Goal: Transaction & Acquisition: Purchase product/service

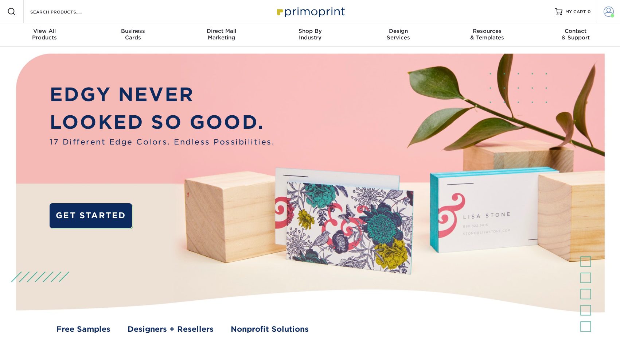
click at [608, 11] on span at bounding box center [609, 12] width 10 height 10
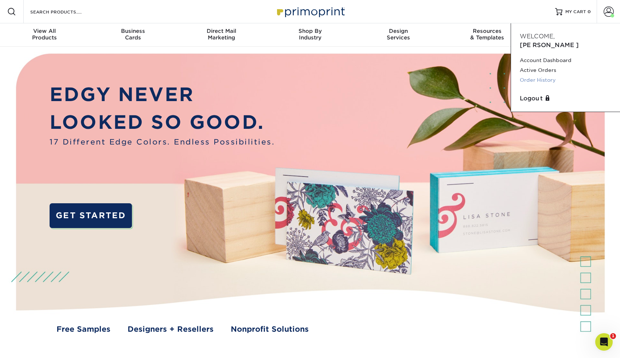
click at [549, 75] on link "Order History" at bounding box center [565, 80] width 91 height 10
click at [549, 55] on link "Account Dashboard" at bounding box center [565, 60] width 91 height 10
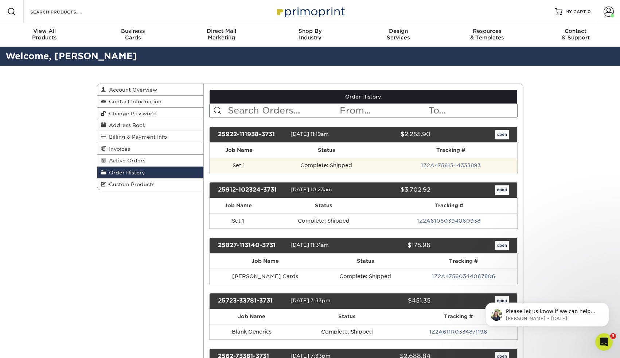
click at [331, 165] on td "Complete: Shipped" at bounding box center [326, 164] width 117 height 15
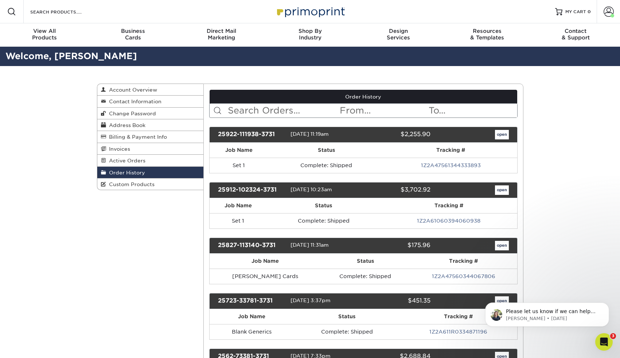
click at [252, 150] on th "Job Name" at bounding box center [239, 150] width 58 height 15
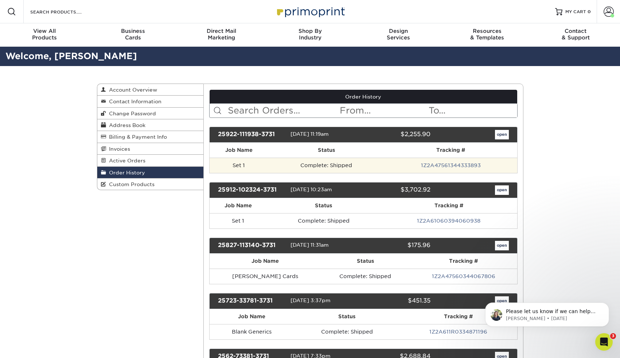
click at [299, 163] on td "Complete: Shipped" at bounding box center [326, 164] width 117 height 15
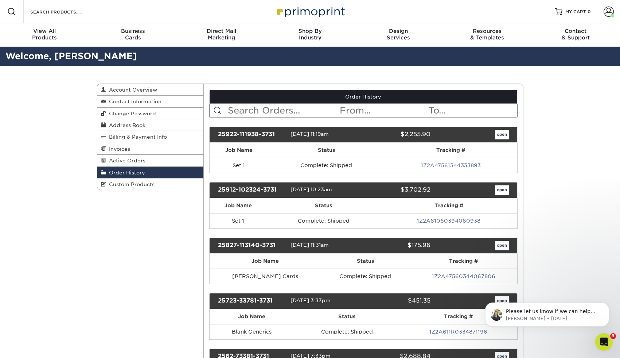
click at [501, 133] on link "open" at bounding box center [502, 134] width 14 height 9
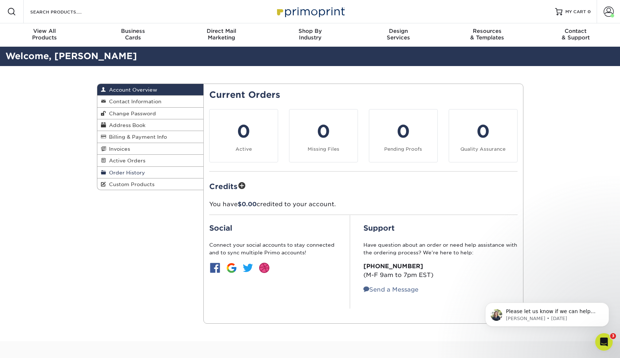
click at [133, 169] on span "Order History" at bounding box center [125, 172] width 39 height 6
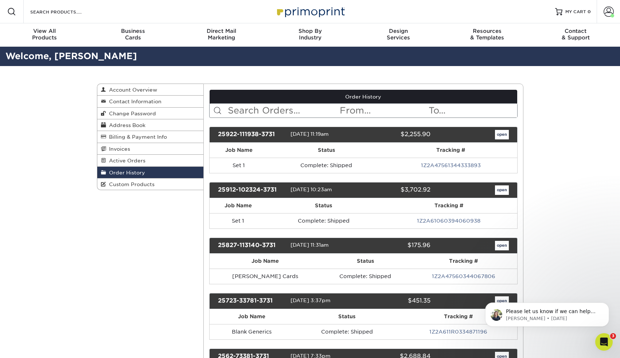
click at [243, 194] on div "25912-102324-3731 09/12/2025 10:23am $3,702.92 open" at bounding box center [363, 190] width 308 height 16
click at [503, 189] on link "open" at bounding box center [502, 189] width 14 height 9
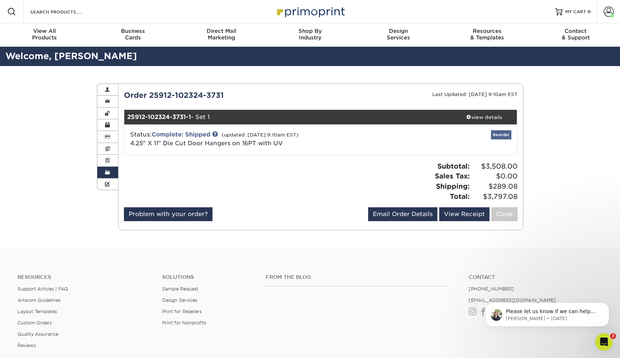
click at [503, 134] on link "Reorder" at bounding box center [501, 134] width 20 height 9
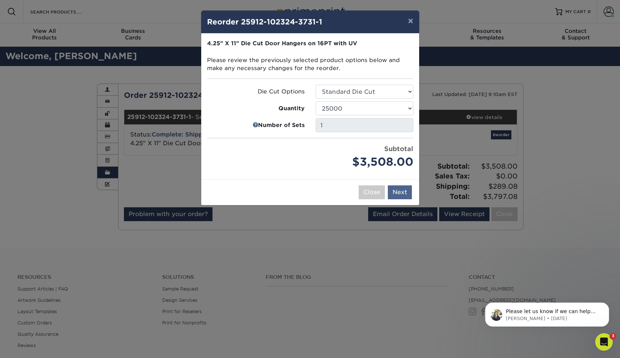
click at [404, 193] on button "Next" at bounding box center [400, 192] width 24 height 14
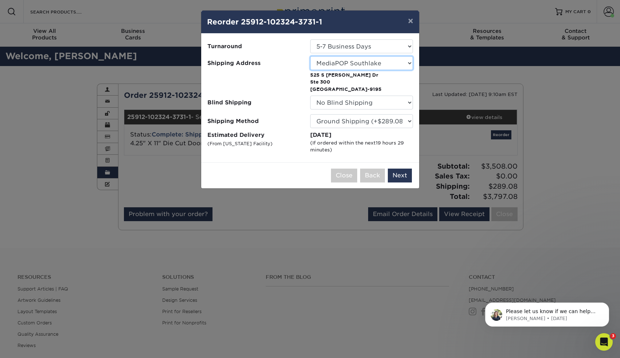
select select "285475"
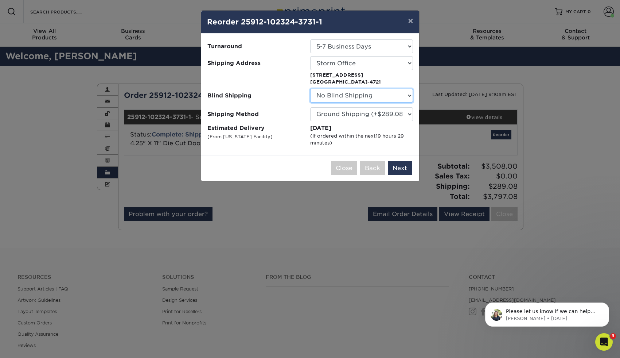
select select "63886"
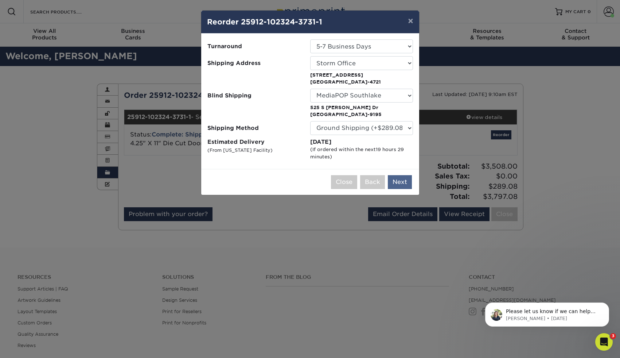
click at [405, 181] on button "Next" at bounding box center [400, 182] width 24 height 14
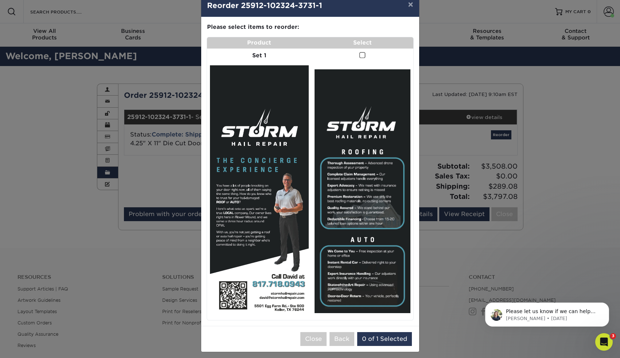
scroll to position [16, 0]
click at [362, 56] on span at bounding box center [362, 55] width 6 height 7
click at [0, 0] on input "checkbox" at bounding box center [0, 0] width 0 height 0
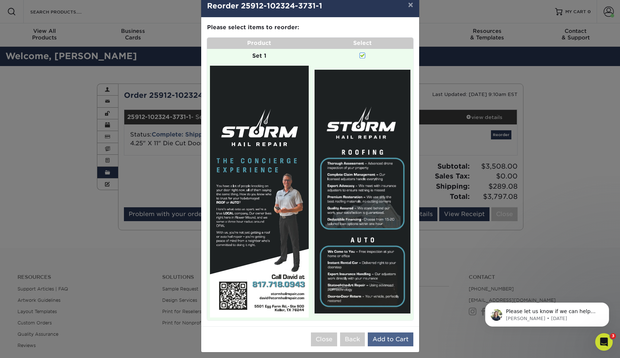
click at [390, 333] on button "Add to Cart" at bounding box center [391, 339] width 46 height 14
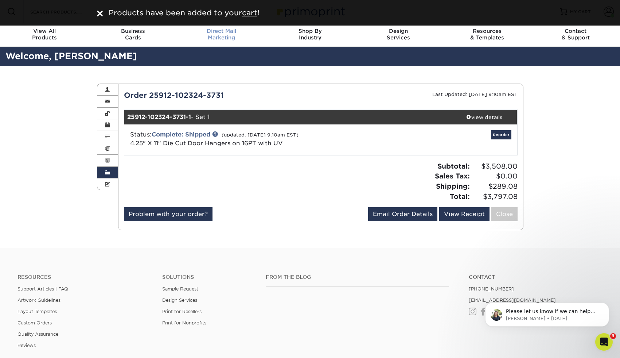
scroll to position [0, 0]
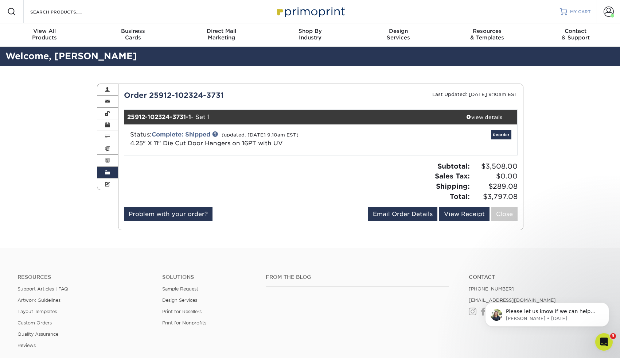
click at [565, 14] on div at bounding box center [563, 11] width 7 height 7
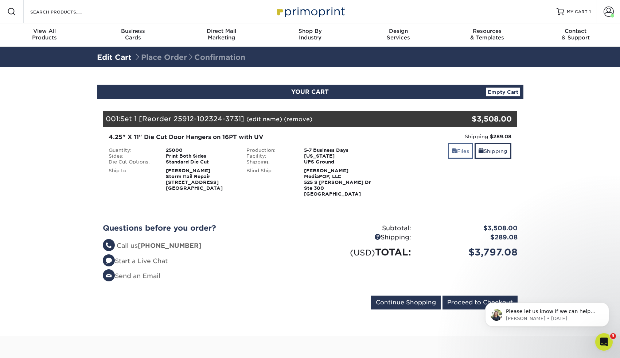
click at [458, 151] on link "Files" at bounding box center [460, 151] width 25 height 16
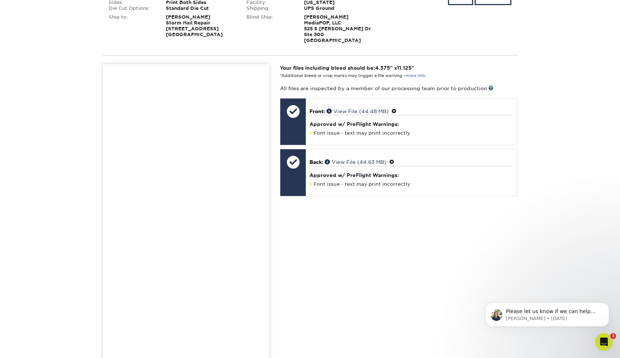
scroll to position [105, 0]
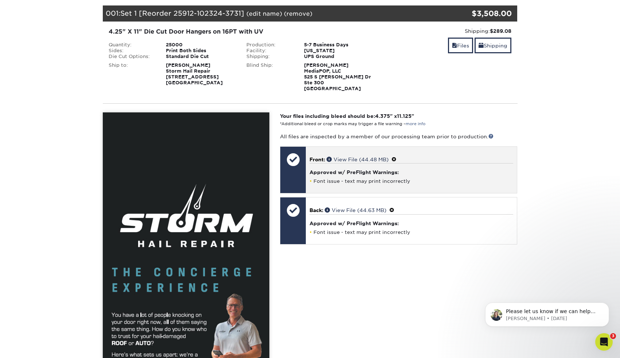
click at [395, 158] on span at bounding box center [393, 159] width 5 height 6
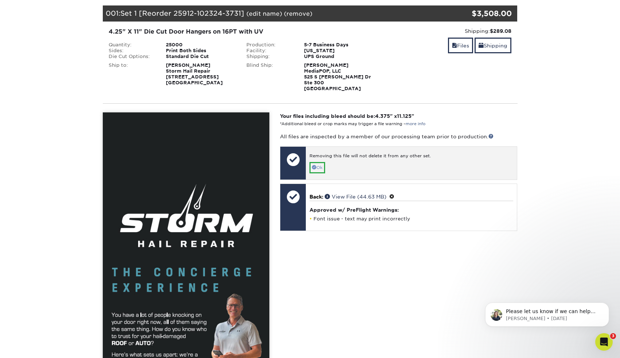
click at [323, 166] on link "Ok" at bounding box center [317, 167] width 16 height 11
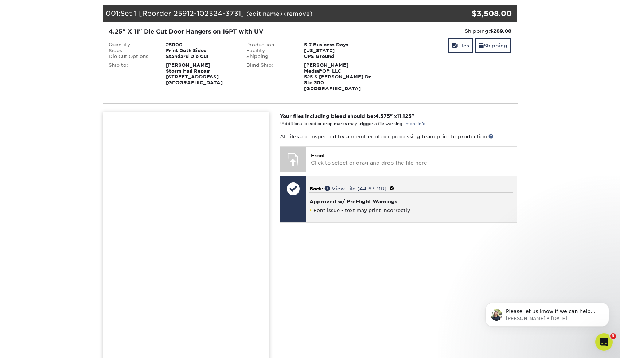
click at [394, 188] on span at bounding box center [391, 189] width 5 height 6
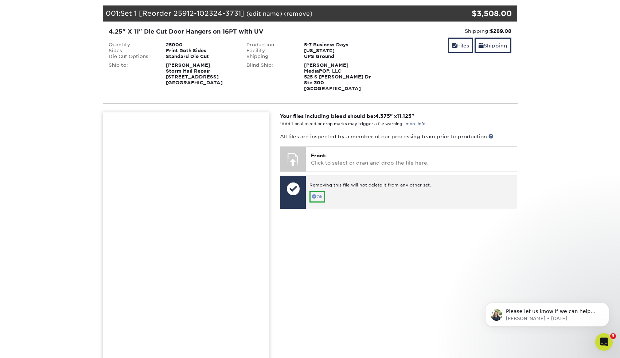
click at [320, 196] on link "Ok" at bounding box center [317, 196] width 16 height 11
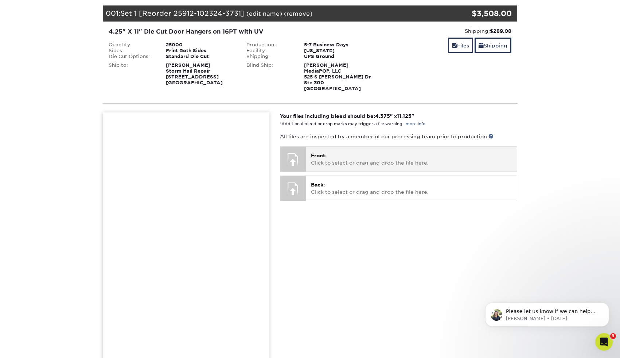
click at [329, 161] on p "Front: Click to select or drag and drop the file here." at bounding box center [411, 159] width 201 height 15
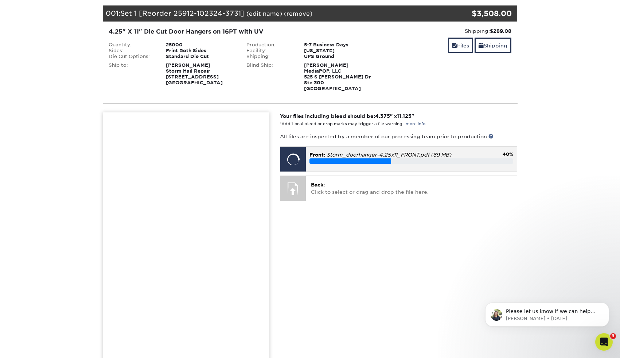
click at [412, 156] on em "Storm_doorhanger-4.25x11_FRONT.pdf (69 MB)" at bounding box center [389, 155] width 125 height 6
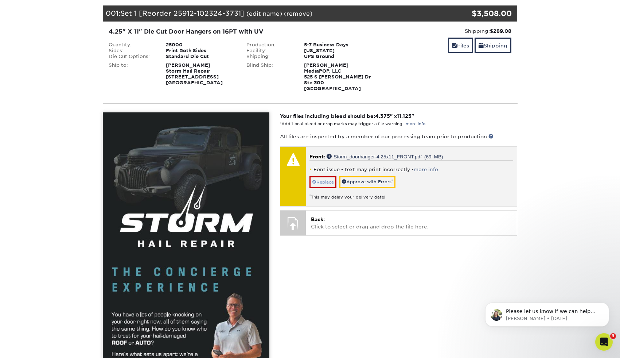
click at [330, 182] on link "Replace" at bounding box center [322, 182] width 27 height 12
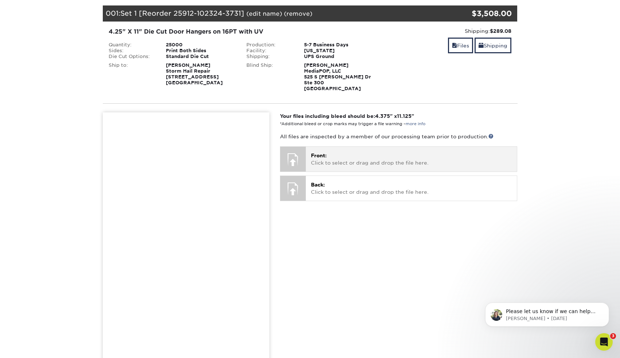
click at [336, 160] on p "Front: Click to select or drag and drop the file here." at bounding box center [411, 159] width 201 height 15
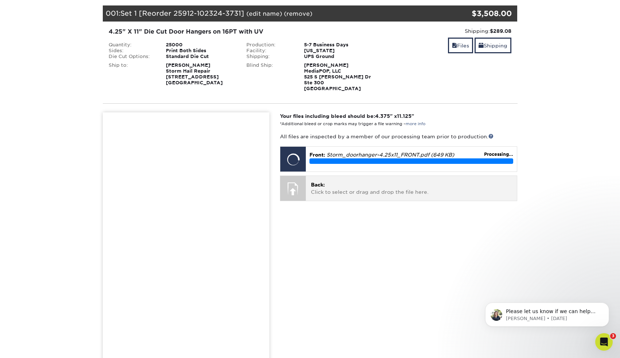
click at [337, 186] on p "Back: Click to select or drag and drop the file here." at bounding box center [411, 188] width 201 height 15
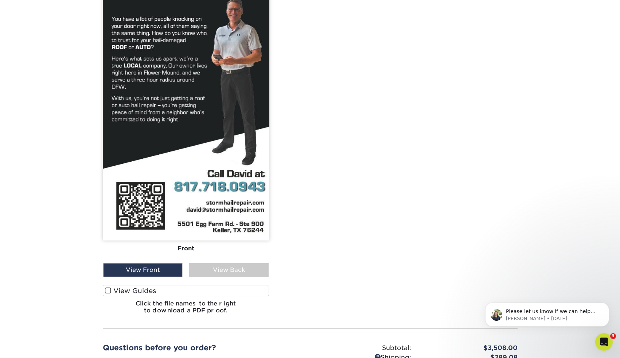
scroll to position [401, 0]
click at [175, 292] on label "View Guides" at bounding box center [186, 289] width 167 height 11
click at [0, 0] on input "View Guides" at bounding box center [0, 0] width 0 height 0
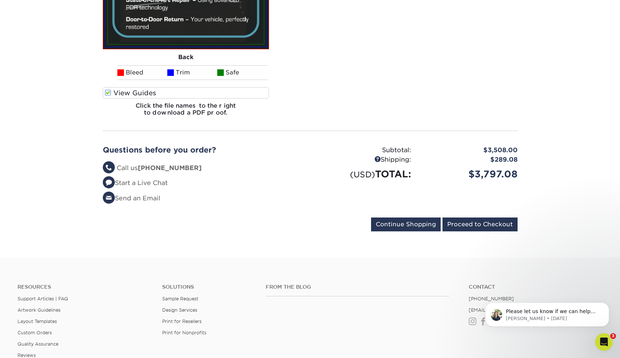
scroll to position [1029, 0]
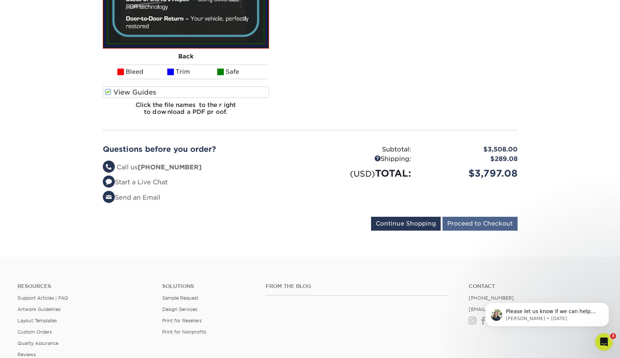
click at [500, 222] on input "Proceed to Checkout" at bounding box center [480, 224] width 75 height 14
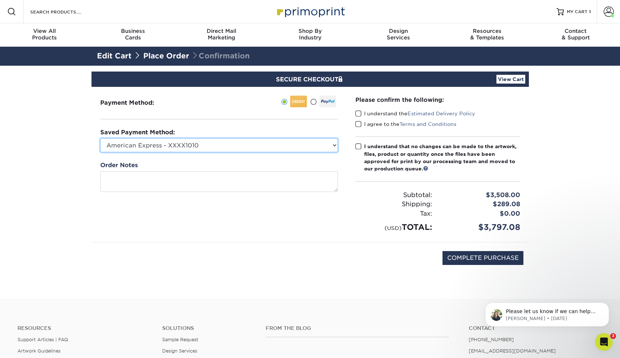
select select "74319"
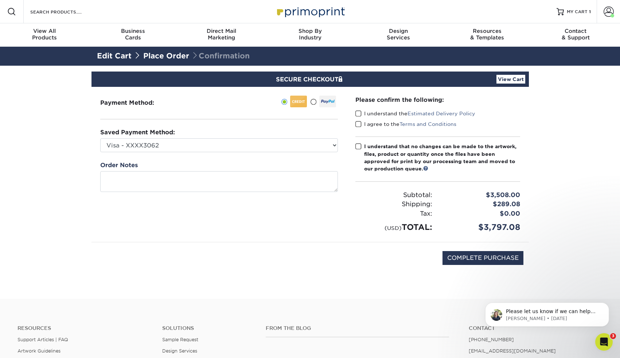
click at [358, 113] on span at bounding box center [358, 113] width 6 height 7
click at [0, 0] on input "I understand the Estimated Delivery Policy" at bounding box center [0, 0] width 0 height 0
click at [358, 124] on span at bounding box center [358, 124] width 6 height 7
click at [0, 0] on input "I agree to the Terms and Conditions" at bounding box center [0, 0] width 0 height 0
click at [357, 146] on span at bounding box center [358, 146] width 6 height 7
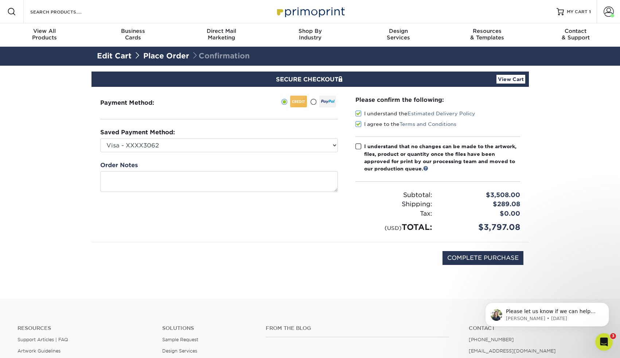
click at [0, 0] on input "I understand that no changes can be made to the artwork, files, product or quan…" at bounding box center [0, 0] width 0 height 0
click at [483, 255] on input "COMPLETE PURCHASE" at bounding box center [483, 258] width 81 height 14
type input "PROCESSING, PLEASE WAIT..."
click at [341, 243] on div "PROCESSING, PLEASE WAIT..." at bounding box center [310, 261] width 426 height 39
click at [606, 342] on icon "Open Intercom Messenger" at bounding box center [603, 341] width 12 height 12
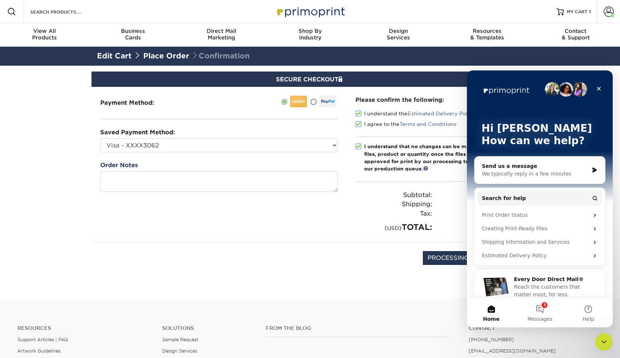
click at [370, 296] on section "SECURE CHECKOUT View Cart Payment Method: Saved Payment Method:" at bounding box center [310, 182] width 620 height 233
click at [412, 295] on section "SECURE CHECKOUT View Cart Payment Method: Saved Payment Method:" at bounding box center [310, 182] width 620 height 233
click at [384, 288] on section "SECURE CHECKOUT View Cart Payment Method: Saved Payment Method:" at bounding box center [310, 182] width 620 height 233
click at [542, 306] on button "3 Messages" at bounding box center [539, 312] width 48 height 29
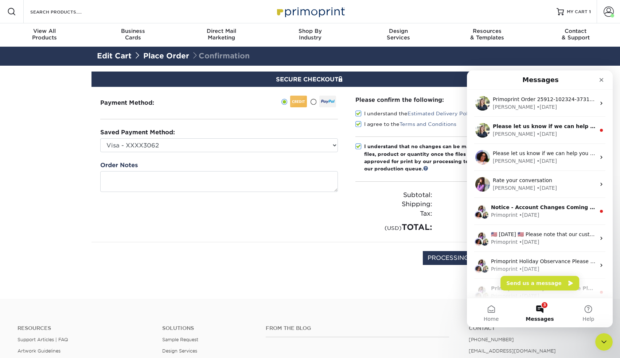
click at [607, 339] on icon "Close Intercom Messenger" at bounding box center [603, 340] width 9 height 9
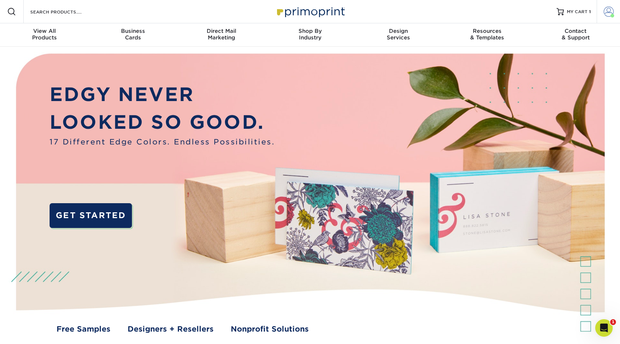
click at [610, 15] on span at bounding box center [609, 12] width 10 height 10
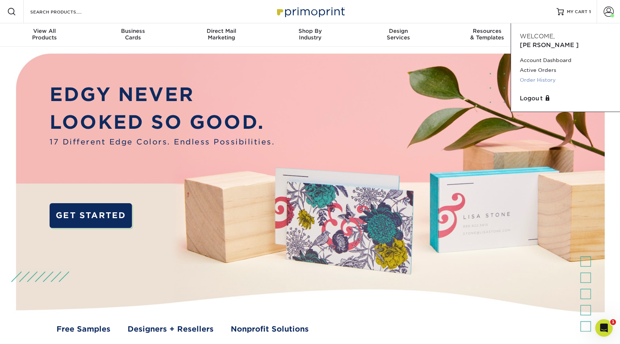
click at [551, 75] on link "Order History" at bounding box center [565, 80] width 91 height 10
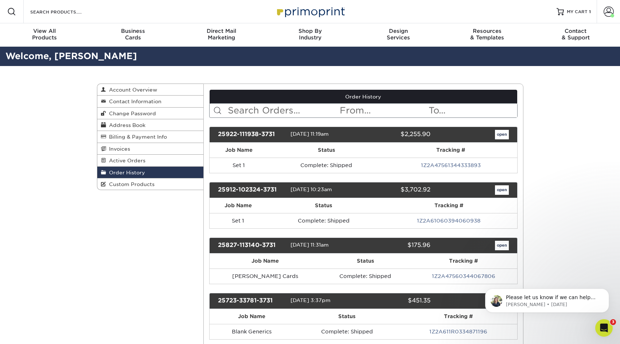
click at [502, 132] on link "open" at bounding box center [502, 134] width 14 height 9
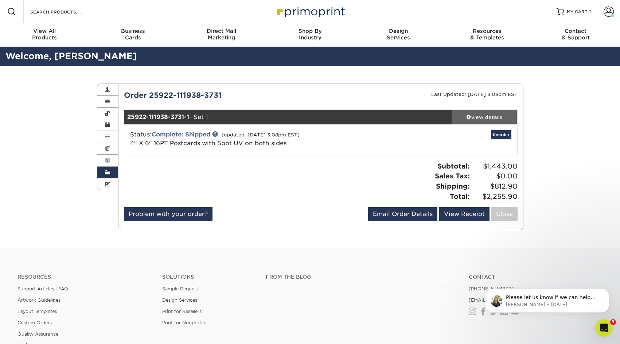
click at [475, 116] on div "view details" at bounding box center [485, 116] width 66 height 7
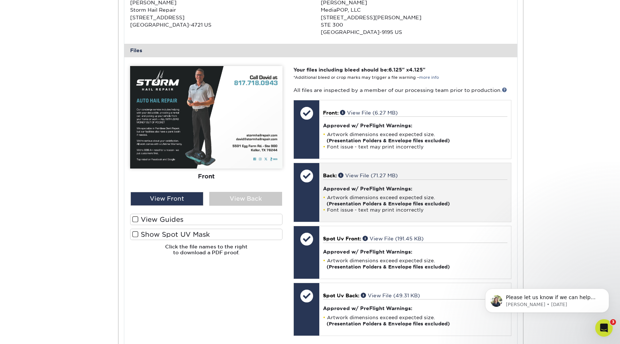
scroll to position [282, 0]
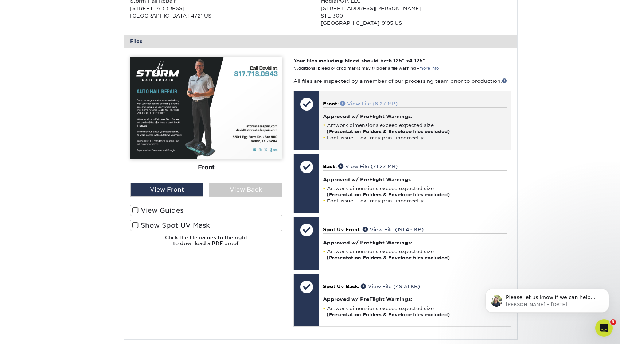
click at [371, 101] on link "View File (6.27 MB)" at bounding box center [369, 104] width 58 height 6
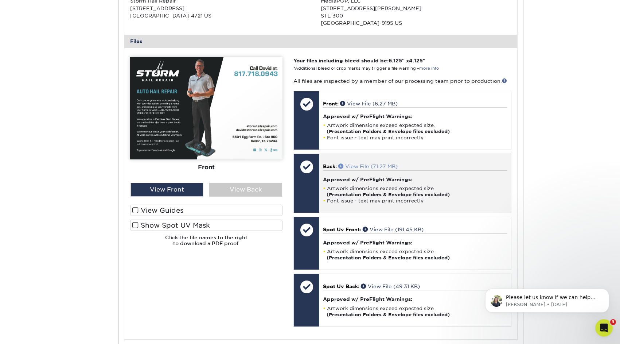
click at [364, 163] on link "View File (71.27 MB)" at bounding box center [367, 166] width 59 height 6
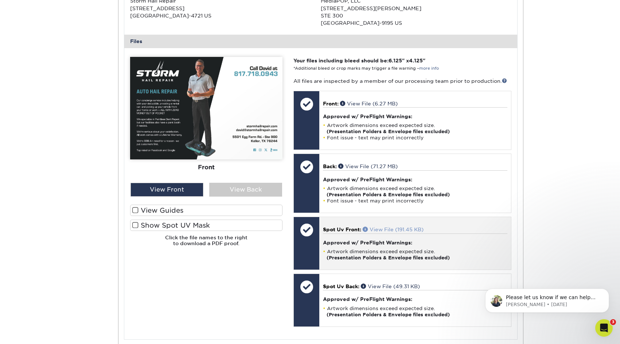
click at [388, 226] on link "View File (191.45 KB)" at bounding box center [393, 229] width 61 height 6
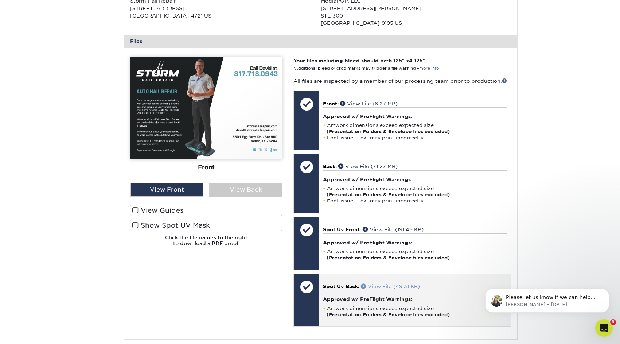
click at [394, 283] on link "View File (49.31 KB)" at bounding box center [390, 286] width 59 height 6
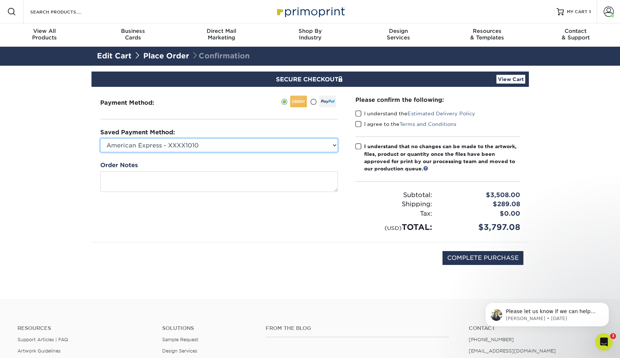
select select "74319"
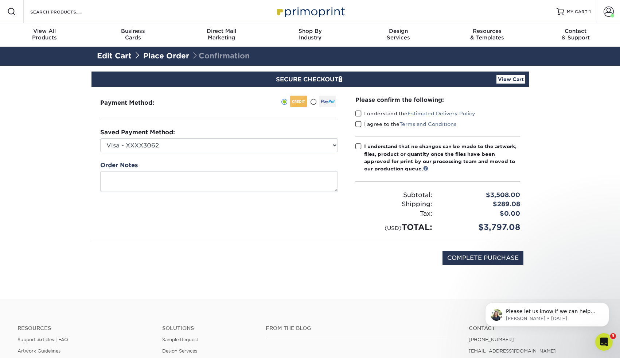
click at [358, 112] on span at bounding box center [358, 113] width 6 height 7
click at [0, 0] on input "I understand the Estimated Delivery Policy" at bounding box center [0, 0] width 0 height 0
click at [358, 122] on span at bounding box center [358, 124] width 6 height 7
click at [0, 0] on input "I agree to the Terms and Conditions" at bounding box center [0, 0] width 0 height 0
click at [358, 144] on span at bounding box center [358, 146] width 6 height 7
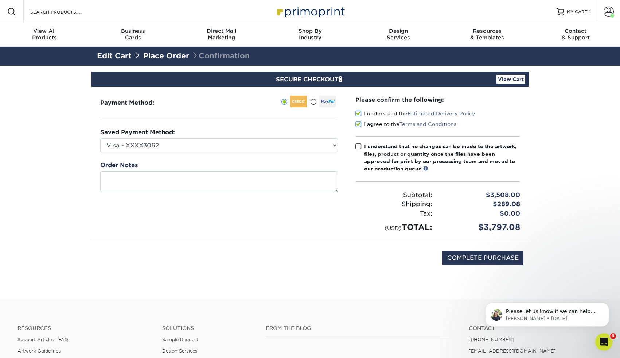
click at [0, 0] on input "I understand that no changes can be made to the artwork, files, product or quan…" at bounding box center [0, 0] width 0 height 0
click at [461, 254] on input "COMPLETE PURCHASE" at bounding box center [483, 258] width 81 height 14
type input "PROCESSING, PLEASE WAIT..."
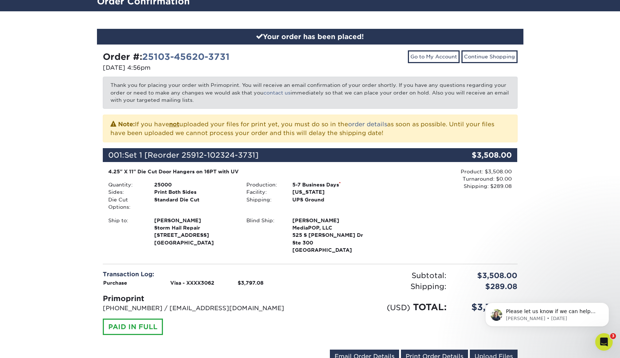
scroll to position [48, 0]
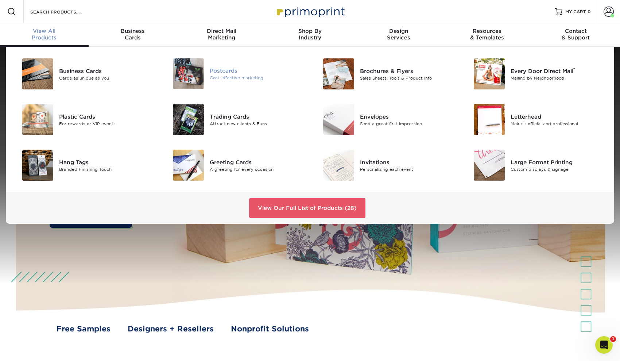
click at [219, 77] on div "Cost-effective marketing" at bounding box center [257, 78] width 95 height 6
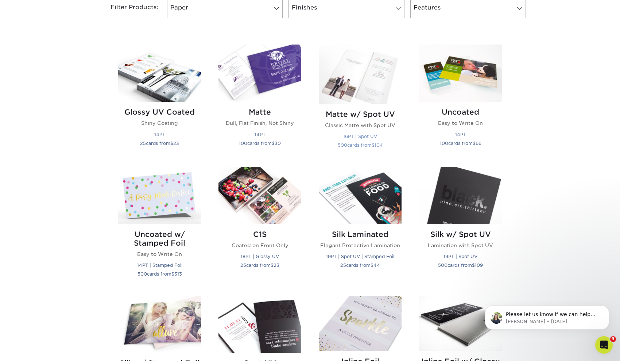
scroll to position [324, 0]
click at [464, 201] on img at bounding box center [460, 194] width 83 height 57
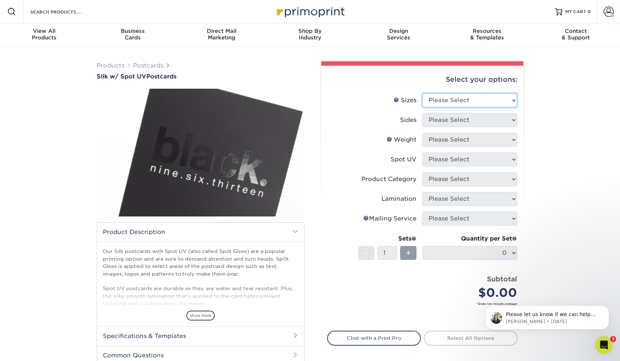
select select "4.00x6.00"
select select "13abbda7-1d64-4f25-8bb2-c179b224825d"
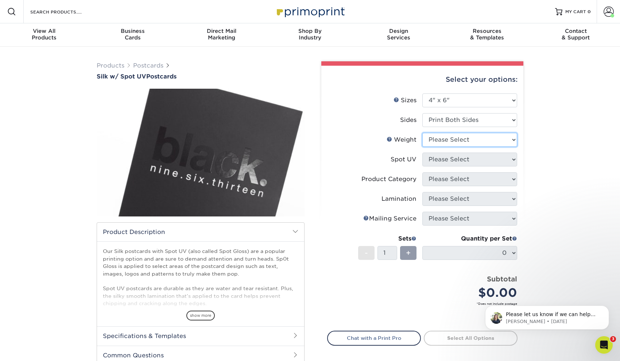
select select "16PT"
select select "0"
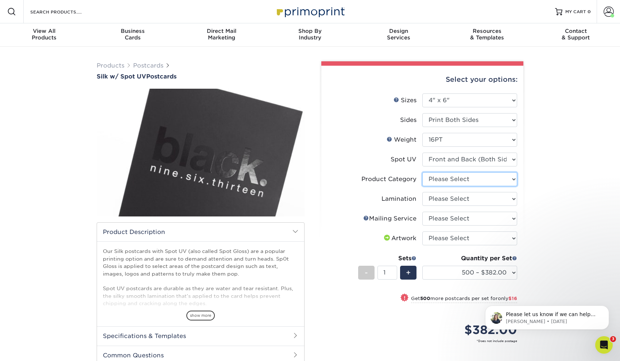
select select "9b7272e0-d6c8-4c3c-8e97-d3a1bcdab858"
select select "ccacb42f-45f7-42d3-bbd3-7c8421cf37f0"
select select "3e5e9bdd-d78a-4c28-a41d-fe1407925ca6"
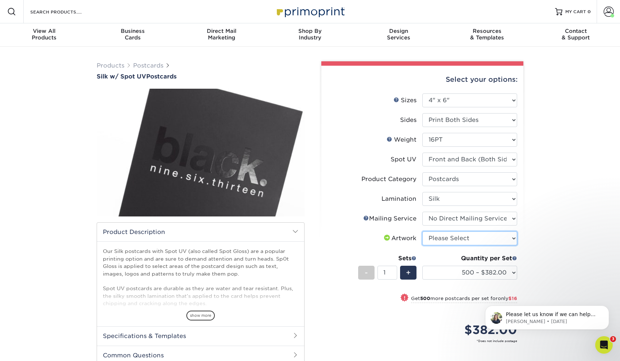
select select "upload"
select select "10000 – $3162.00"
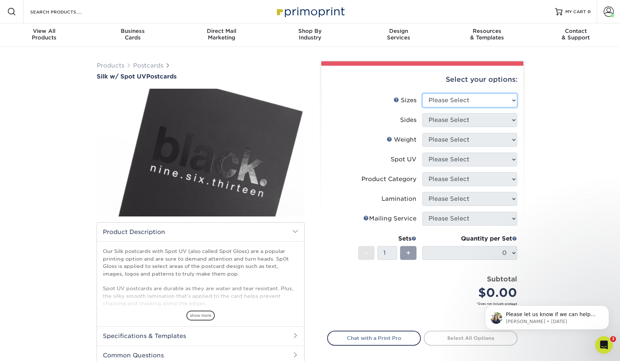
select select "4.00x6.00"
select select "13abbda7-1d64-4f25-8bb2-c179b224825d"
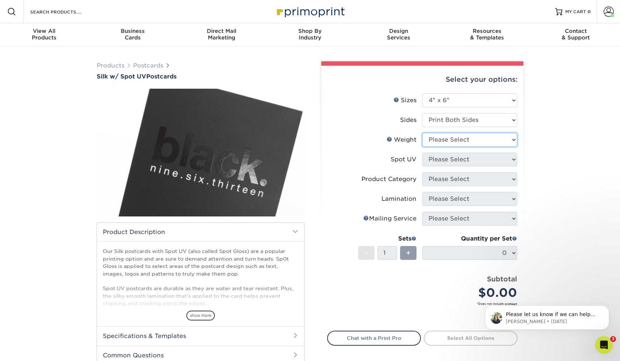
select select "16PT"
select select "0"
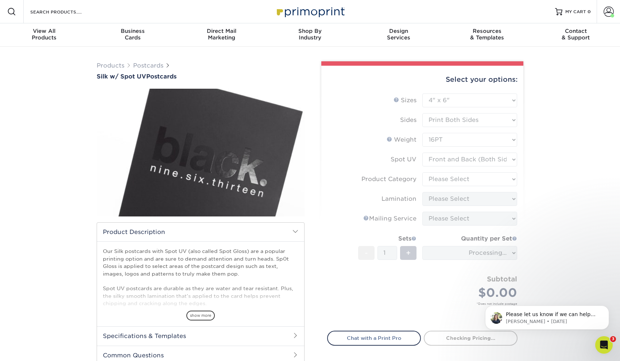
click at [545, 180] on div "Products Postcards Silk w/ Spot UV Postcards" at bounding box center [310, 231] width 620 height 369
click at [496, 180] on form "Sizes Help Sizes Please Select 2" x 4" 2" x 6" 2" x 8" 3.5" x 3.5" 3.5" x 4" 3.…" at bounding box center [422, 207] width 190 height 229
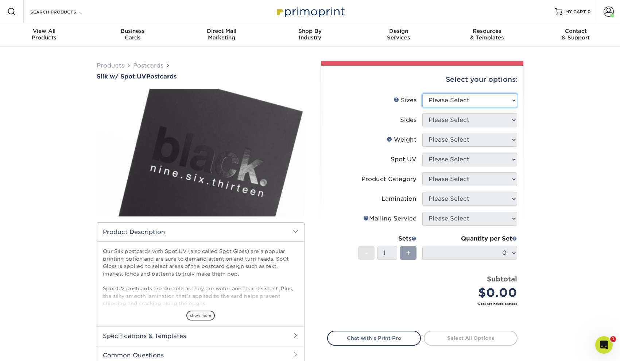
select select "4.00x6.00"
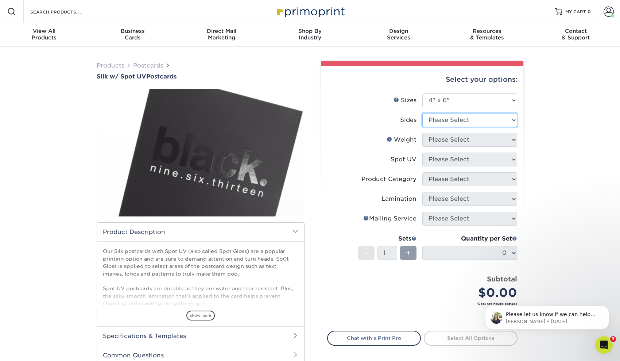
select select "13abbda7-1d64-4f25-8bb2-c179b224825d"
select select "16PT"
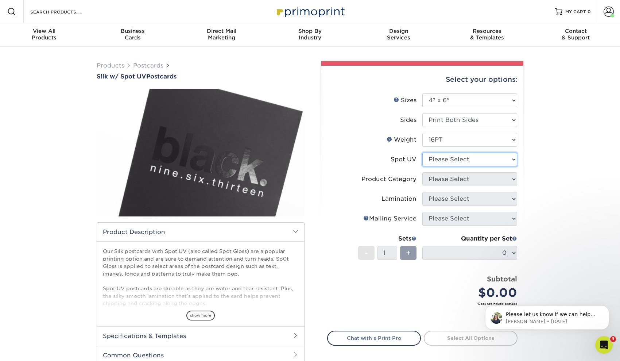
select select "0"
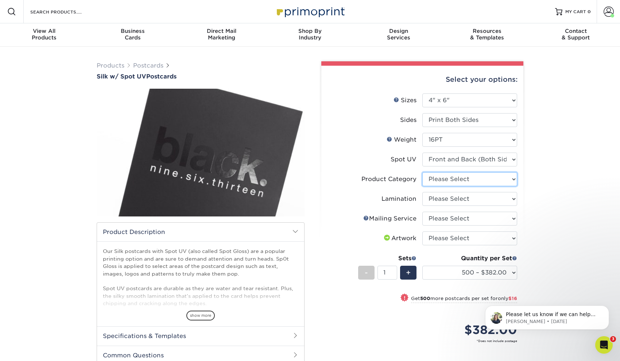
select select "9b7272e0-d6c8-4c3c-8e97-d3a1bcdab858"
select select "ccacb42f-45f7-42d3-bbd3-7c8421cf37f0"
select select "3e5e9bdd-d78a-4c28-a41d-fe1407925ca6"
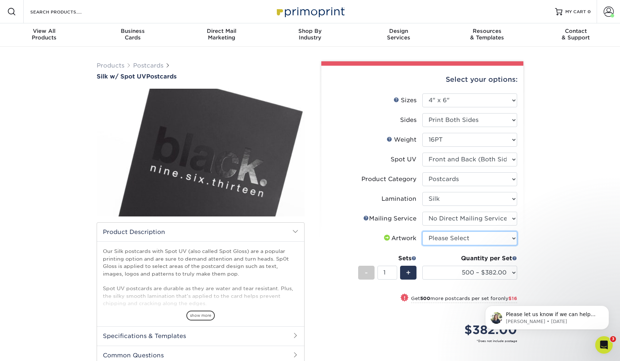
select select "upload"
select select "10000 – $3162.00"
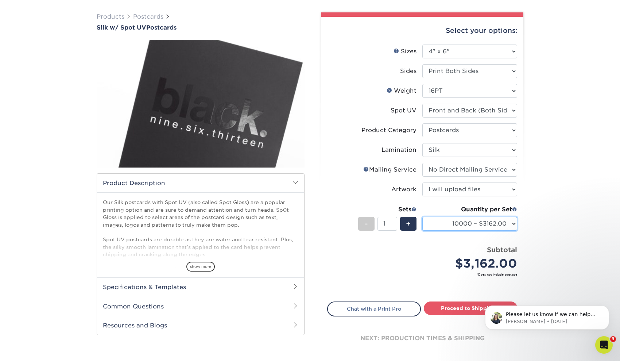
scroll to position [51, 0]
